Goal: Information Seeking & Learning: Find contact information

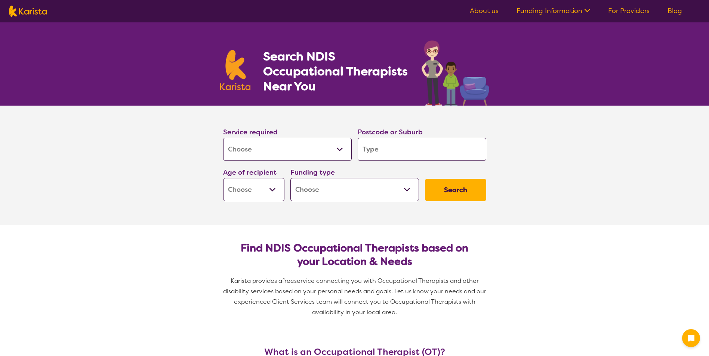
select select "[MEDICAL_DATA]"
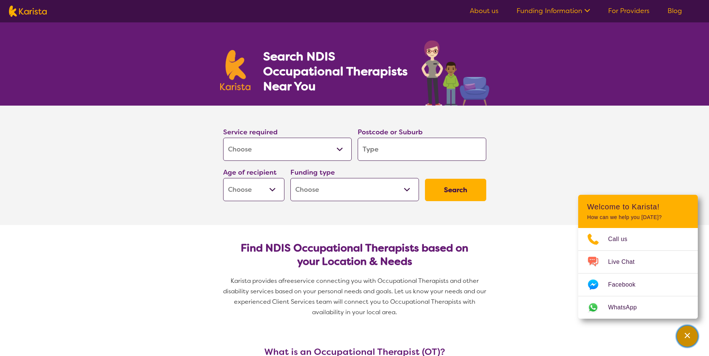
click at [682, 337] on div "Channel Menu" at bounding box center [686, 336] width 15 height 16
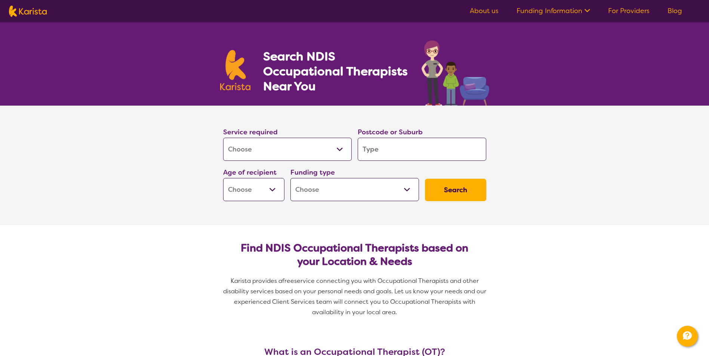
click at [407, 151] on input "search" at bounding box center [421, 149] width 128 height 23
type input "5"
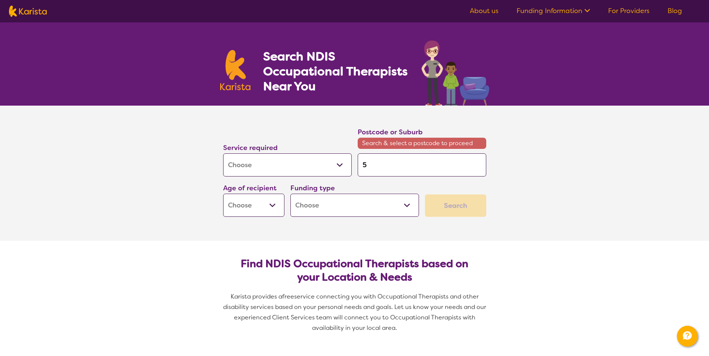
type input "54"
type input "540"
type input "5401"
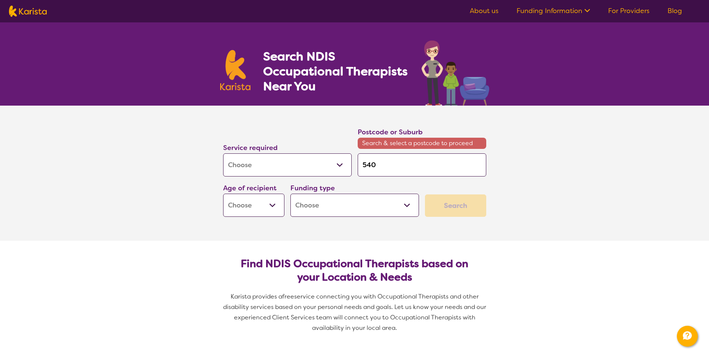
type input "5401"
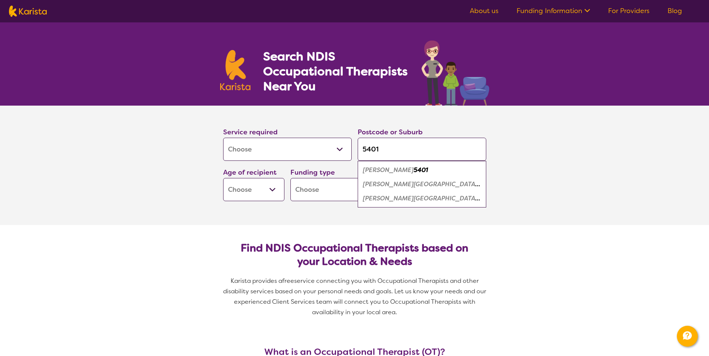
type input "5401"
click at [402, 187] on em "[PERSON_NAME][GEOGRAPHIC_DATA]" at bounding box center [421, 184] width 117 height 8
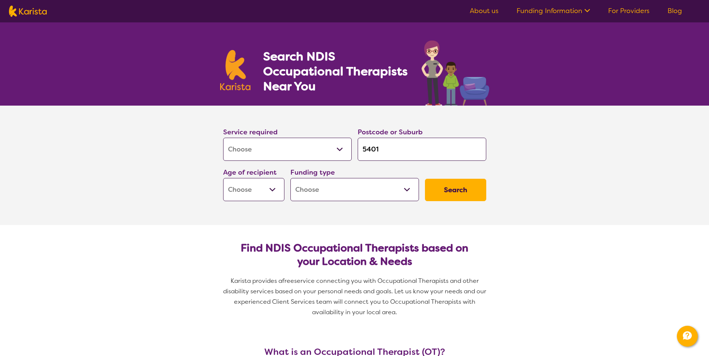
click at [397, 191] on select "Home Care Package (HCP) National Disability Insurance Scheme (NDIS) I don't know" at bounding box center [354, 189] width 128 height 23
click at [235, 186] on select "Early Childhood - 0 to 9 Child - 10 to 11 Adolescent - 12 to 17 Adult - 18 to 6…" at bounding box center [253, 189] width 61 height 23
select select "EC"
click at [223, 178] on select "Early Childhood - 0 to 9 Child - 10 to 11 Adolescent - 12 to 17 Adult - 18 to 6…" at bounding box center [253, 189] width 61 height 23
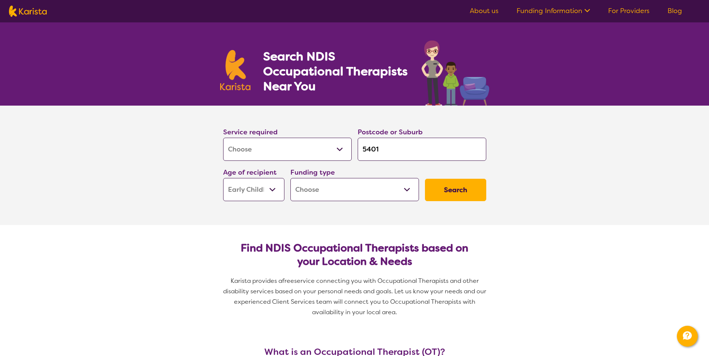
select select "EC"
click at [473, 191] on button "Search" at bounding box center [455, 190] width 61 height 22
click at [352, 191] on select "Home Care Package (HCP) National Disability Insurance Scheme (NDIS) I don't know" at bounding box center [354, 189] width 128 height 23
select select "NDIS"
click at [290, 178] on select "Home Care Package (HCP) National Disability Insurance Scheme (NDIS) I don't know" at bounding box center [354, 189] width 128 height 23
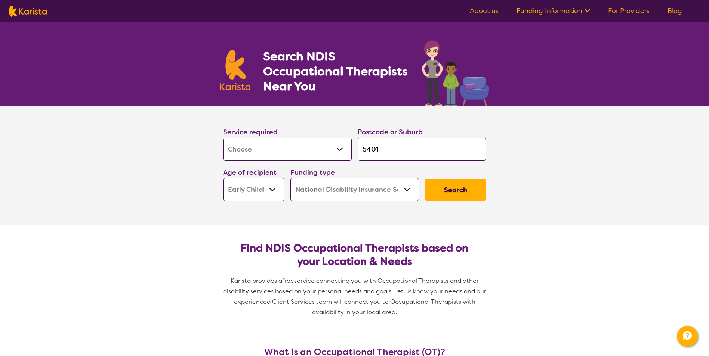
select select "NDIS"
click at [456, 186] on button "Search" at bounding box center [455, 190] width 61 height 22
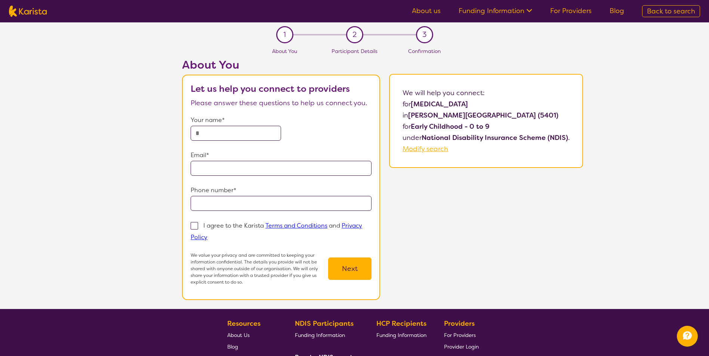
select select "[MEDICAL_DATA]"
select select "EC"
select select "NDIS"
select select "[MEDICAL_DATA]"
select select "EC"
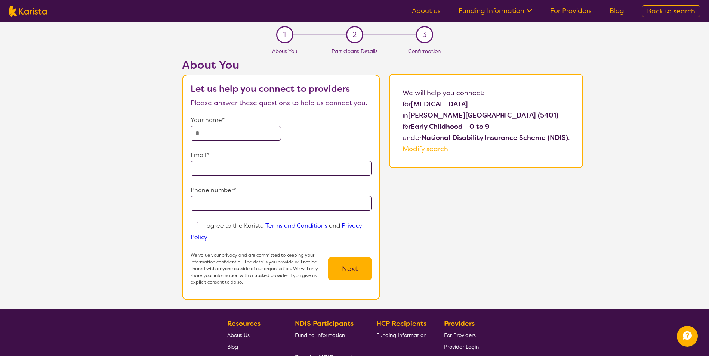
select select "NDIS"
